Goal: Task Accomplishment & Management: Use online tool/utility

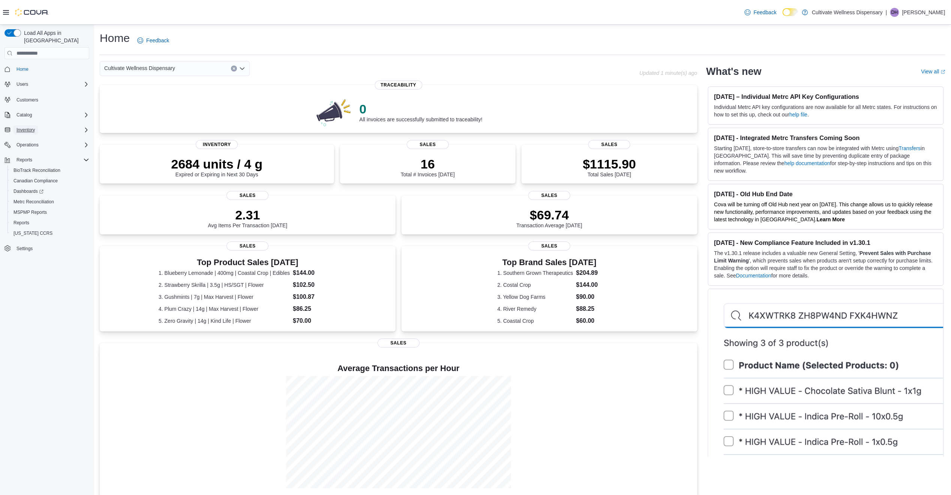
click at [28, 126] on span "Inventory" at bounding box center [25, 130] width 18 height 9
click at [32, 159] on span "Inventory Manager (Classic)" at bounding box center [41, 162] width 56 height 6
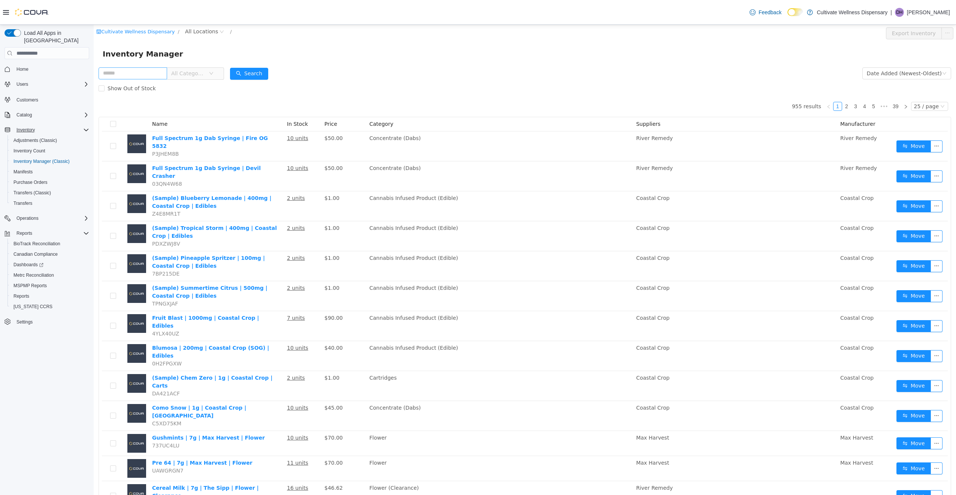
click at [136, 72] on input "text" at bounding box center [133, 73] width 69 height 12
click at [139, 77] on input "text" at bounding box center [133, 73] width 69 height 12
click at [139, 75] on input "text" at bounding box center [133, 73] width 69 height 12
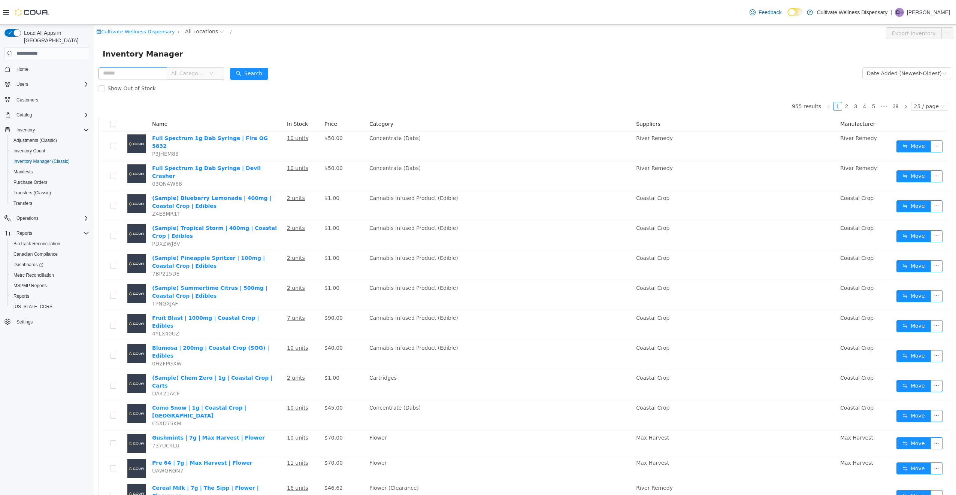
click at [139, 75] on input "text" at bounding box center [133, 73] width 69 height 12
type input "******"
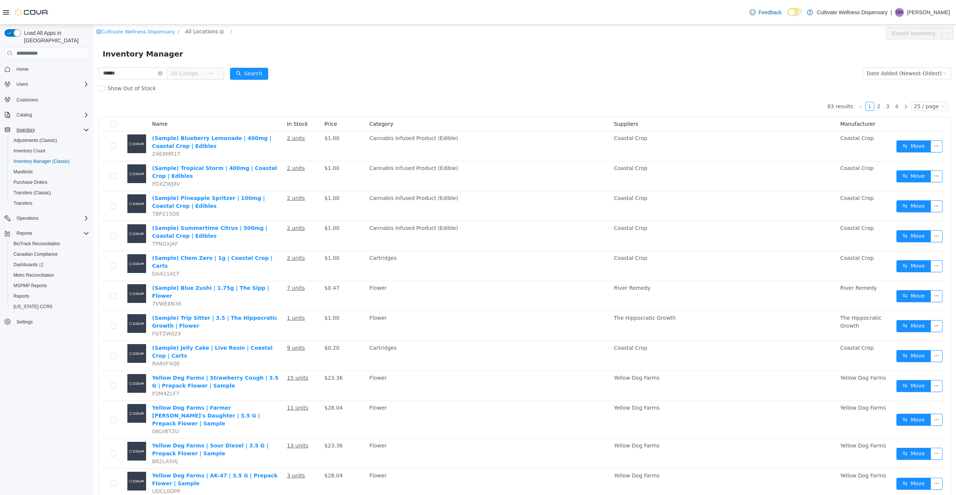
click at [199, 30] on span "All Locations" at bounding box center [201, 31] width 33 height 8
click at [231, 70] on span "[STREET_ADDRESS]" at bounding box center [219, 72] width 52 height 6
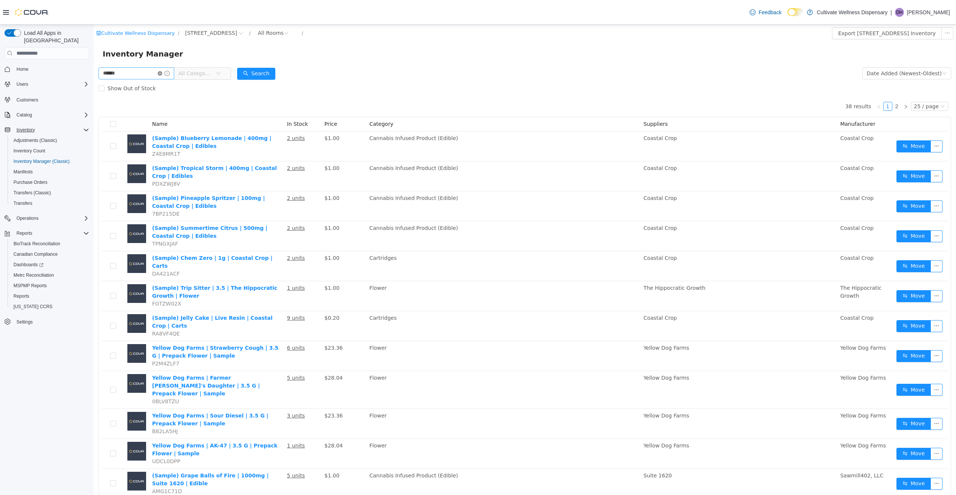
click at [162, 73] on icon "icon: close-circle" at bounding box center [160, 73] width 4 height 4
